Goal: Information Seeking & Learning: Learn about a topic

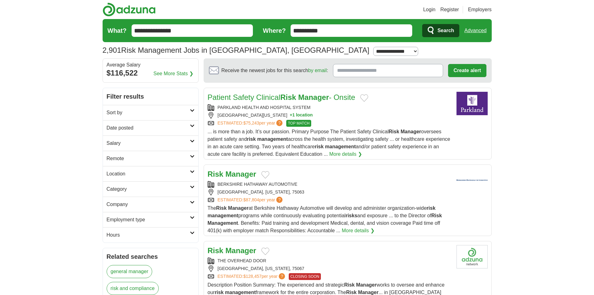
click at [373, 50] on select "**********" at bounding box center [395, 51] width 45 height 9
select select "**"
click at [373, 47] on select "**********" at bounding box center [395, 51] width 45 height 9
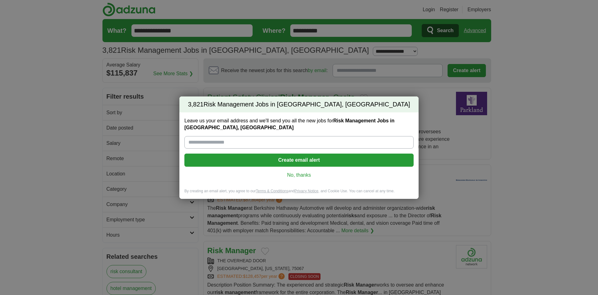
click at [294, 175] on link "No, thanks" at bounding box center [298, 174] width 219 height 7
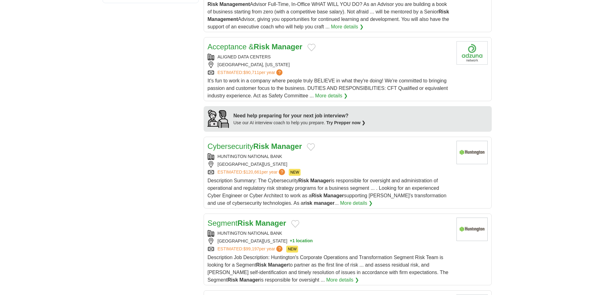
scroll to position [499, 0]
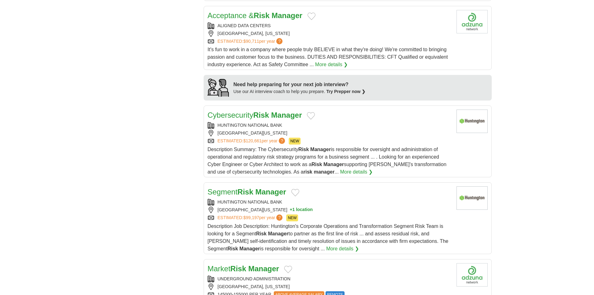
click at [326, 245] on link "More details ❯" at bounding box center [342, 248] width 33 height 7
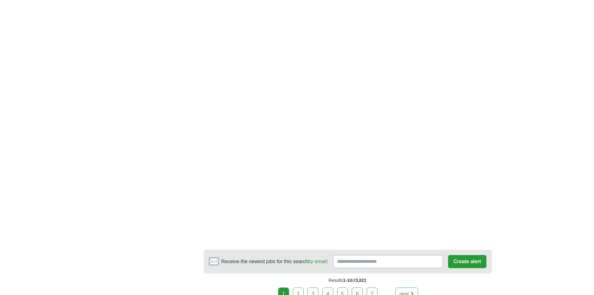
scroll to position [1060, 0]
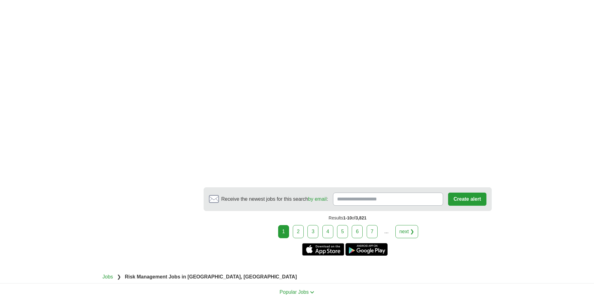
click at [404, 211] on div "Results 1-10 of 3,821" at bounding box center [348, 218] width 288 height 14
click at [404, 225] on link "next ❯" at bounding box center [406, 231] width 23 height 13
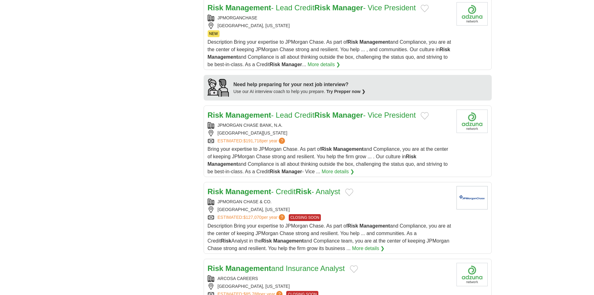
scroll to position [530, 0]
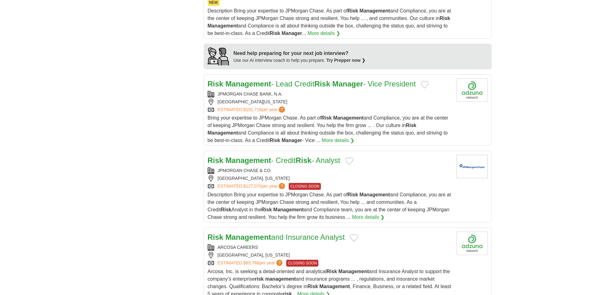
click at [352, 215] on link "More details ❯" at bounding box center [368, 216] width 33 height 7
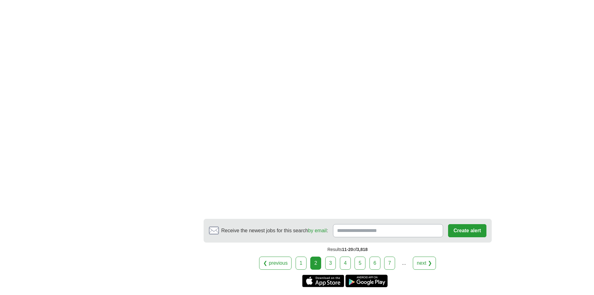
scroll to position [1122, 0]
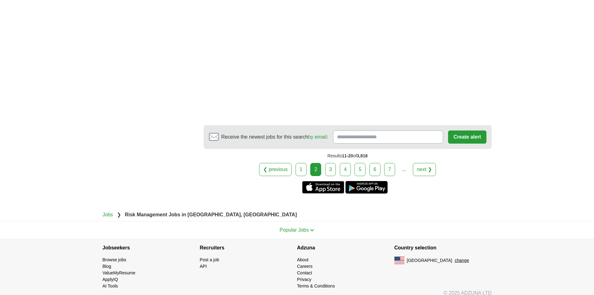
click at [425, 168] on link "next ❯" at bounding box center [424, 169] width 23 height 13
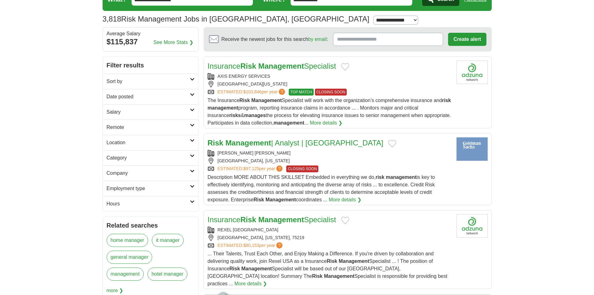
scroll to position [62, 0]
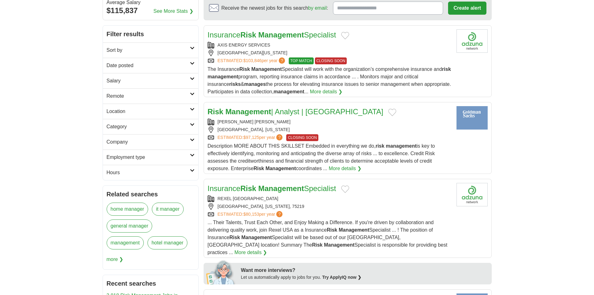
click at [266, 110] on strong "Management" at bounding box center [248, 111] width 46 height 8
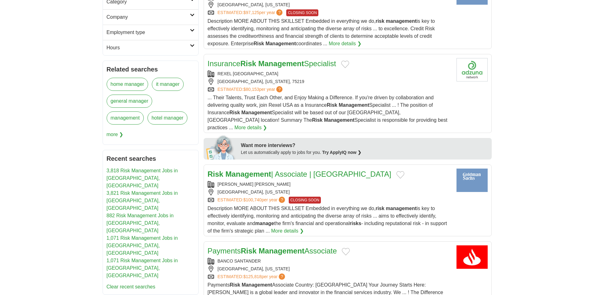
scroll to position [249, 0]
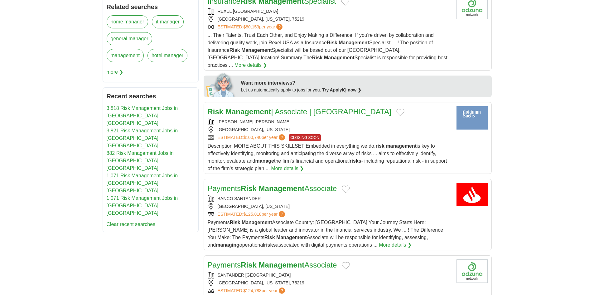
click at [296, 107] on link "Risk Management | Associate | Dallas" at bounding box center [300, 111] width 184 height 8
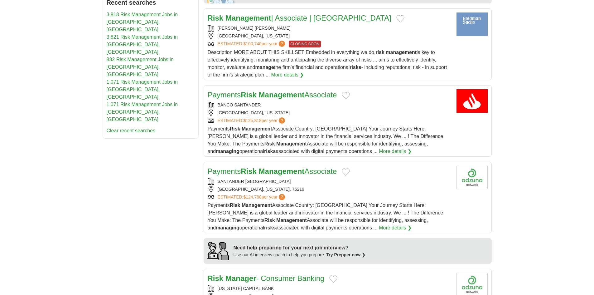
scroll to position [374, 0]
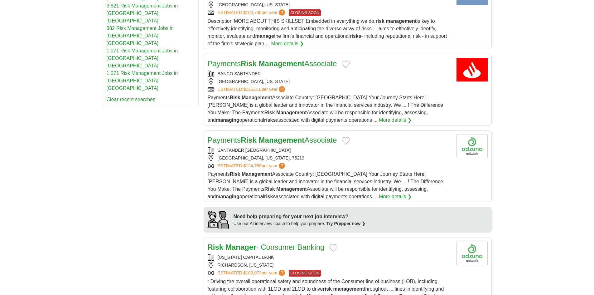
click at [322, 136] on link "Payments Risk Management Associate" at bounding box center [272, 140] width 129 height 8
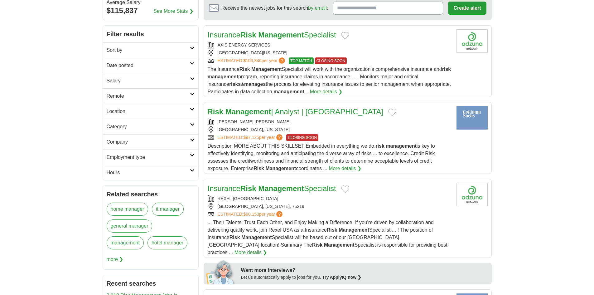
scroll to position [0, 0]
